Goal: Task Accomplishment & Management: Manage account settings

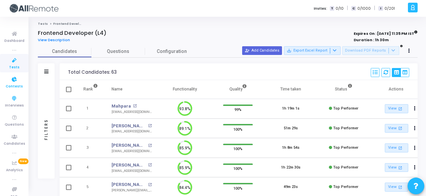
click at [8, 78] on icon at bounding box center [14, 79] width 14 height 8
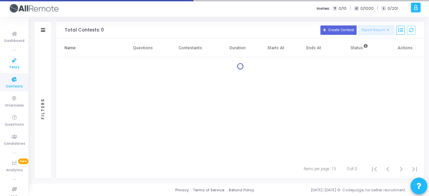
click at [11, 59] on icon at bounding box center [14, 60] width 14 height 8
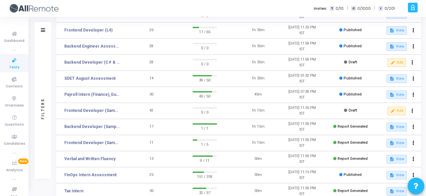
scroll to position [80, 0]
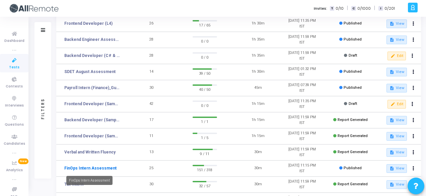
click at [97, 170] on link "FinOps Intern Assessment" at bounding box center [90, 168] width 52 height 6
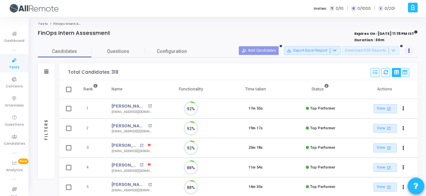
scroll to position [14, 17]
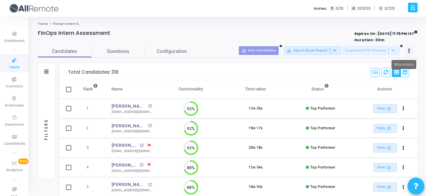
click at [412, 52] on button at bounding box center [409, 50] width 9 height 9
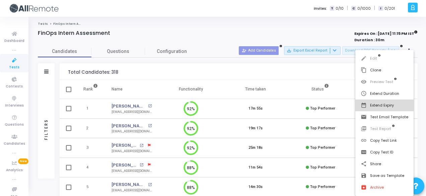
click at [400, 106] on button "date_range Extend Expiry" at bounding box center [384, 105] width 58 height 12
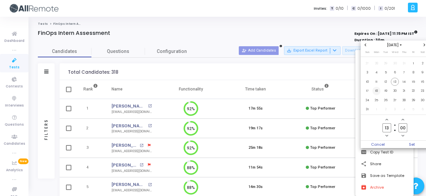
click at [375, 90] on span "18" at bounding box center [376, 91] width 8 height 8
click at [415, 146] on span "Set" at bounding box center [412, 144] width 34 height 7
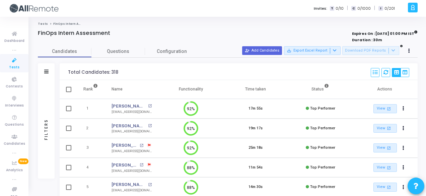
click at [411, 46] on div at bounding box center [409, 50] width 9 height 9
click at [411, 49] on button at bounding box center [409, 50] width 9 height 9
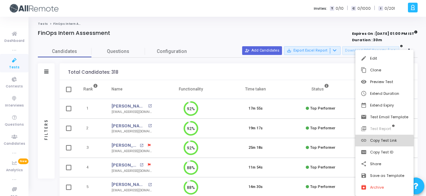
click at [380, 141] on button "link Copy Test Link" at bounding box center [384, 141] width 58 height 12
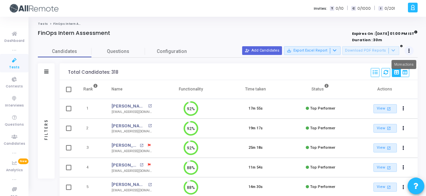
click at [407, 48] on button at bounding box center [409, 50] width 9 height 9
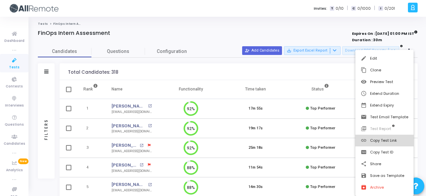
click at [397, 139] on button "link Copy Test Link" at bounding box center [384, 141] width 58 height 12
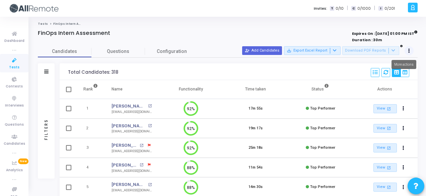
click at [409, 52] on icon at bounding box center [409, 50] width 2 height 3
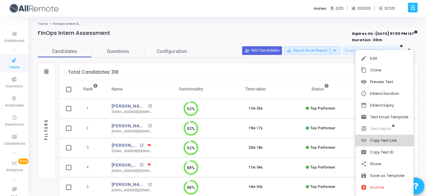
click at [390, 142] on button "link Copy Test Link" at bounding box center [384, 141] width 58 height 12
